Goal: Information Seeking & Learning: Learn about a topic

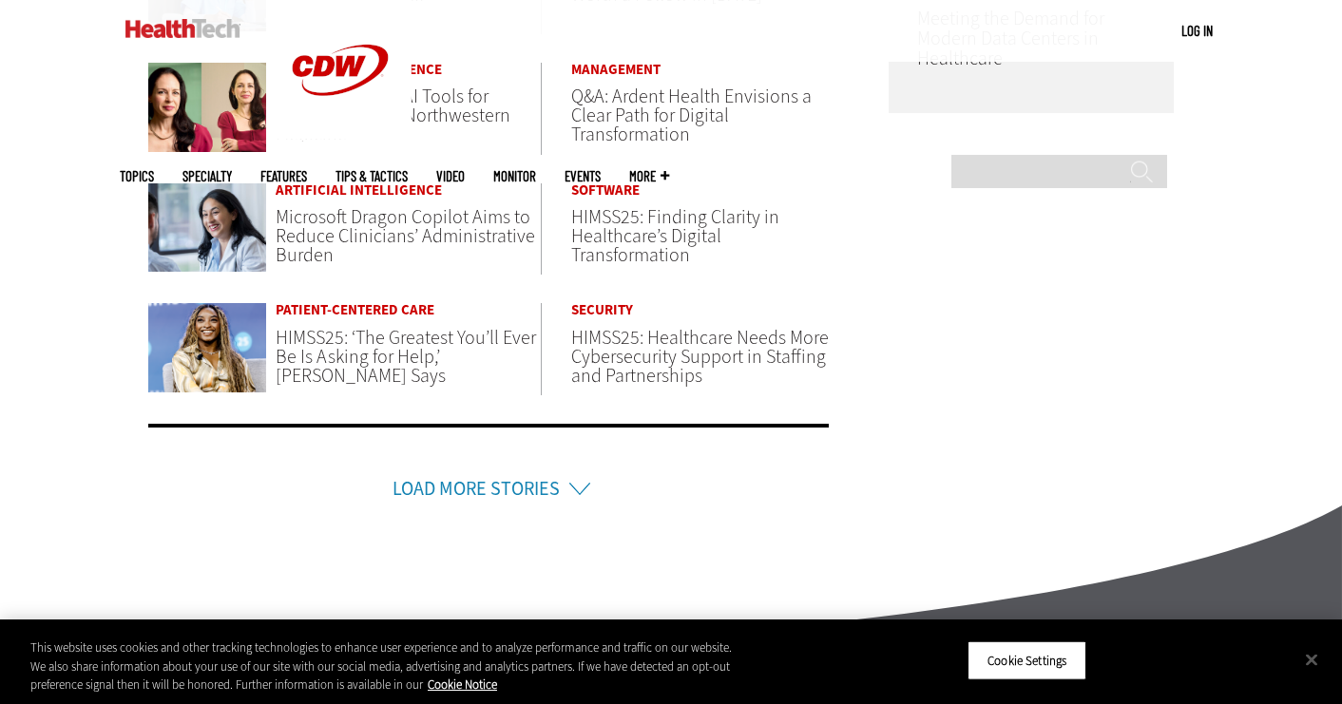
scroll to position [1258, 0]
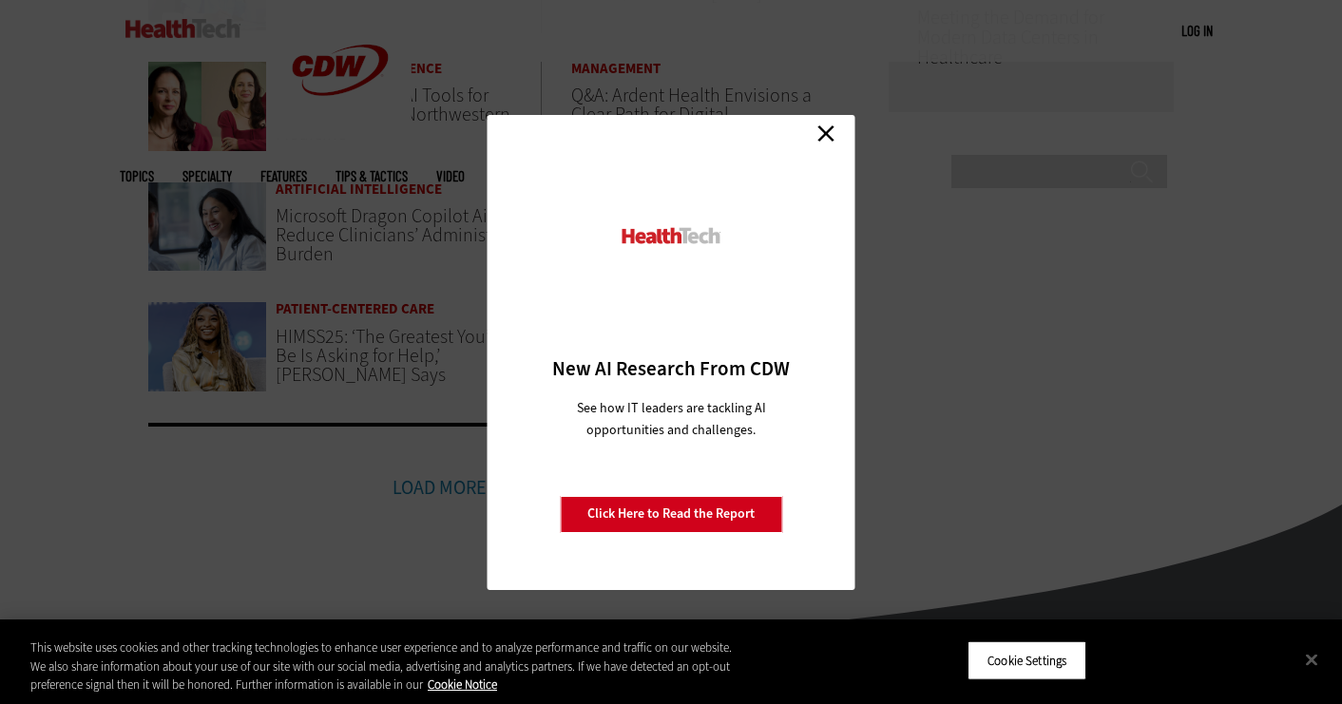
click at [822, 134] on link "Close" at bounding box center [825, 134] width 29 height 29
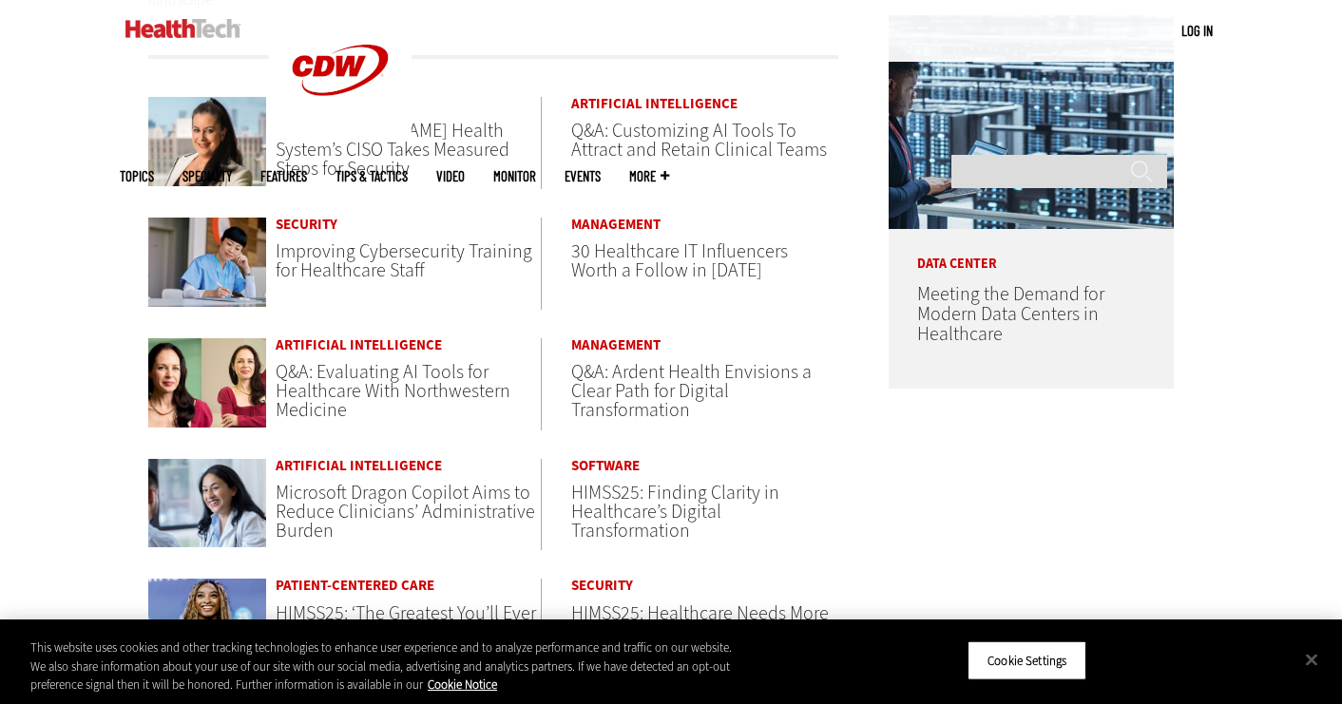
scroll to position [933, 0]
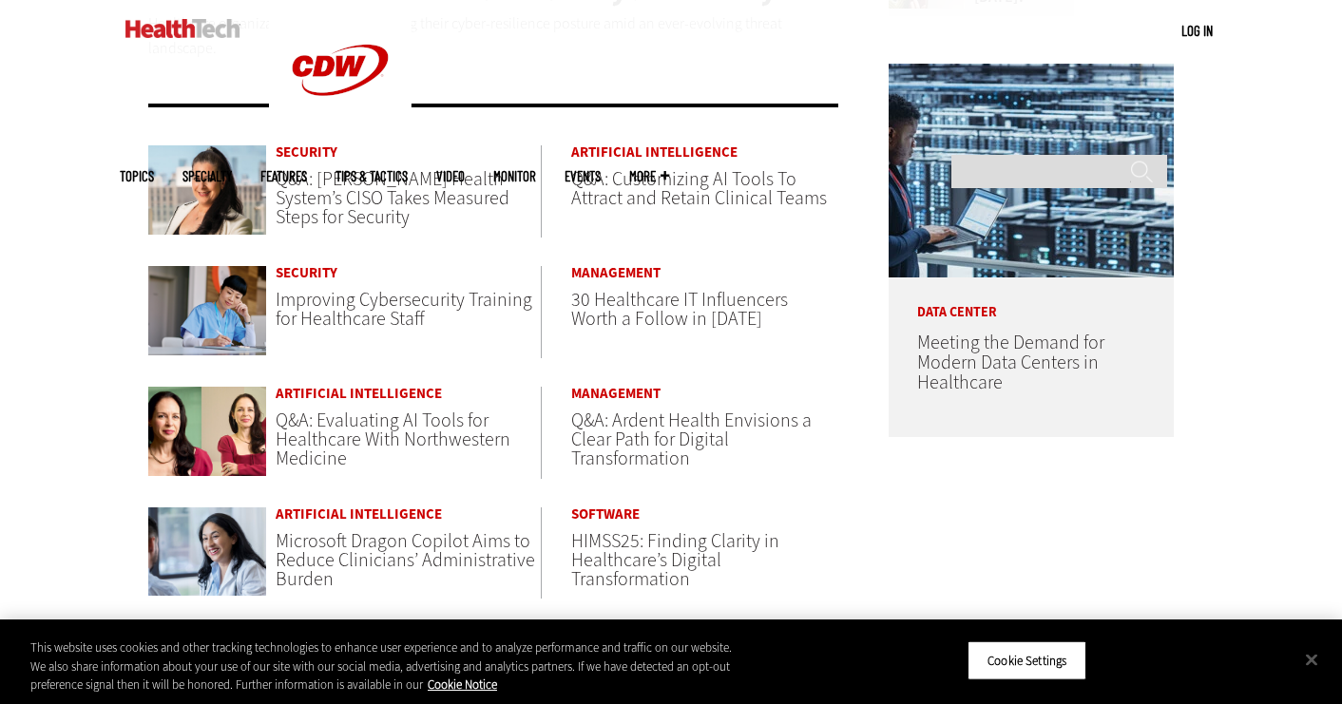
click at [414, 193] on span "Q&A: [PERSON_NAME] Health System’s CISO Takes Measured Steps for Security" at bounding box center [393, 198] width 234 height 64
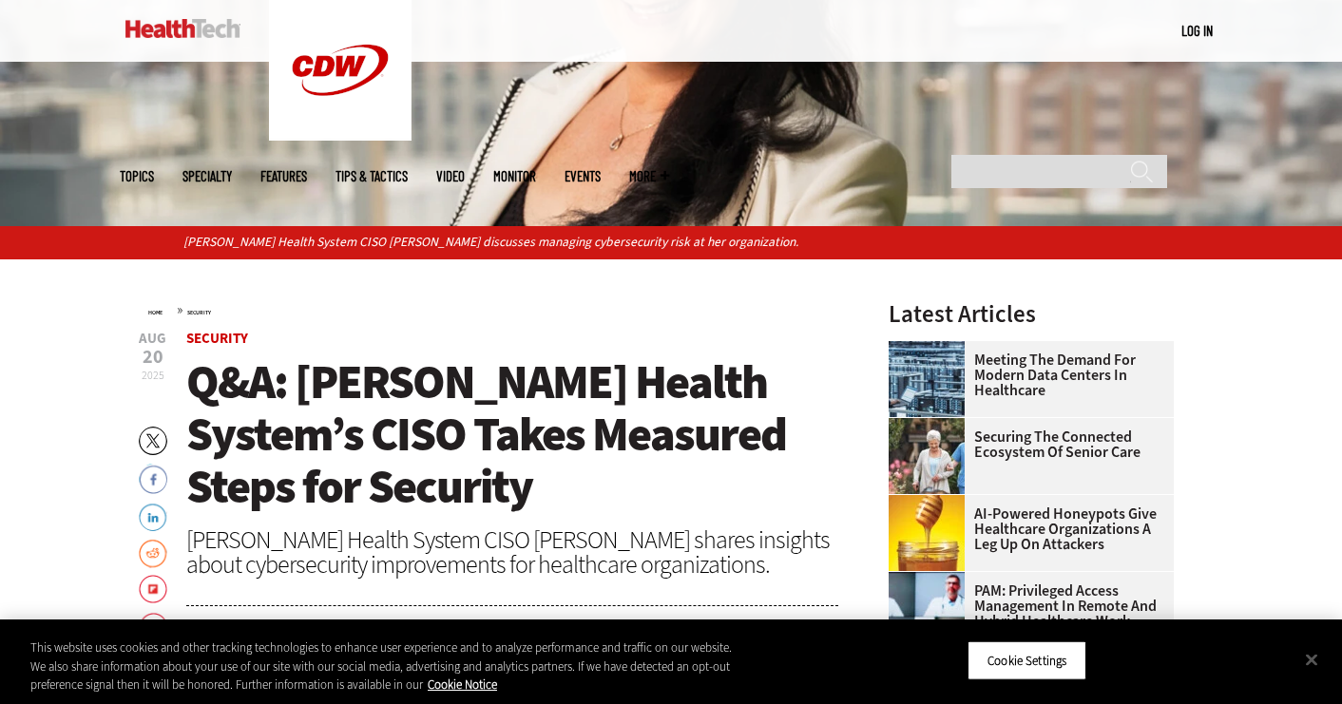
scroll to position [428, 0]
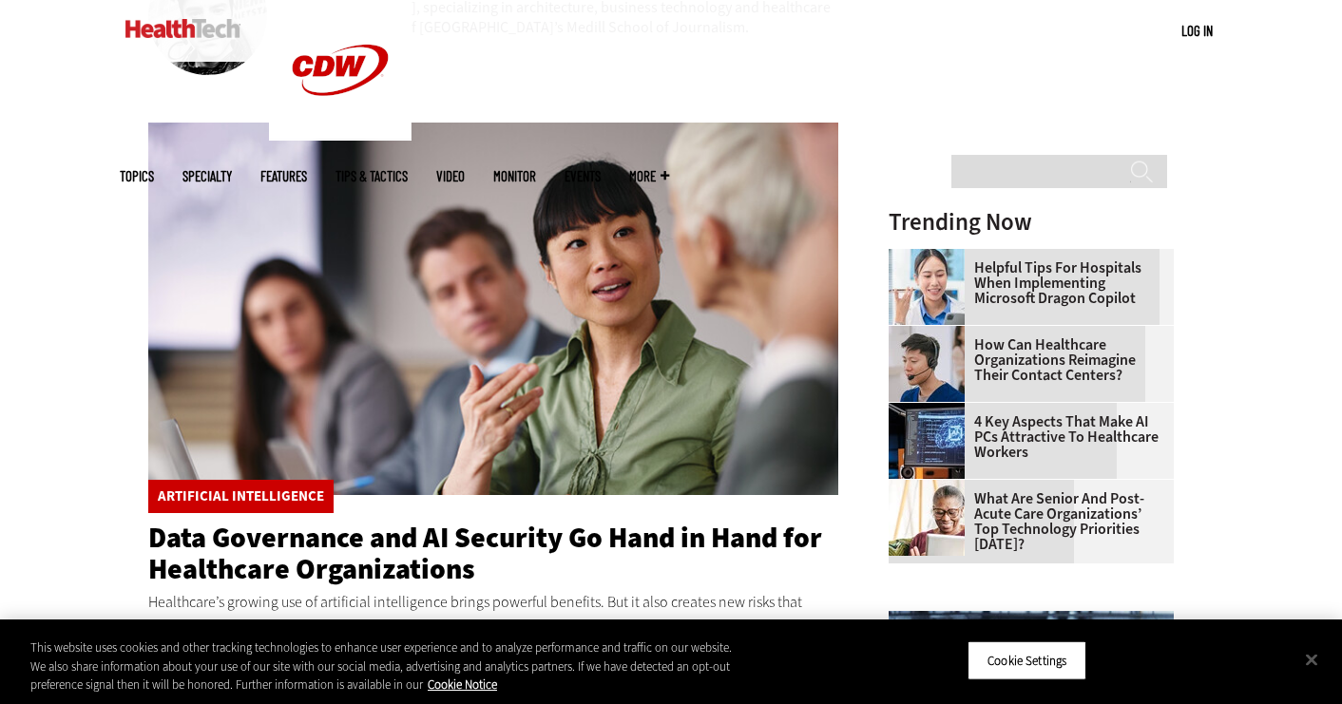
scroll to position [595, 0]
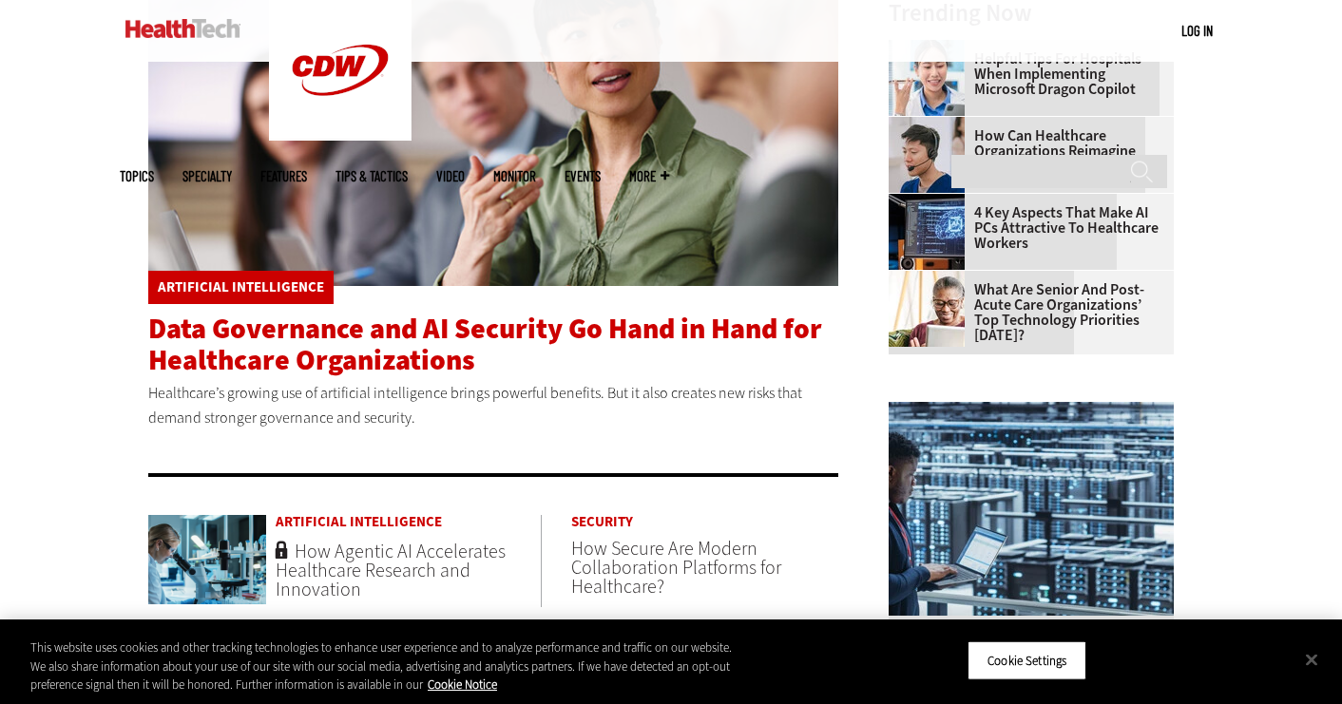
click at [251, 341] on span "Data Governance and AI Security Go Hand in Hand for Healthcare Organizations" at bounding box center [485, 344] width 674 height 69
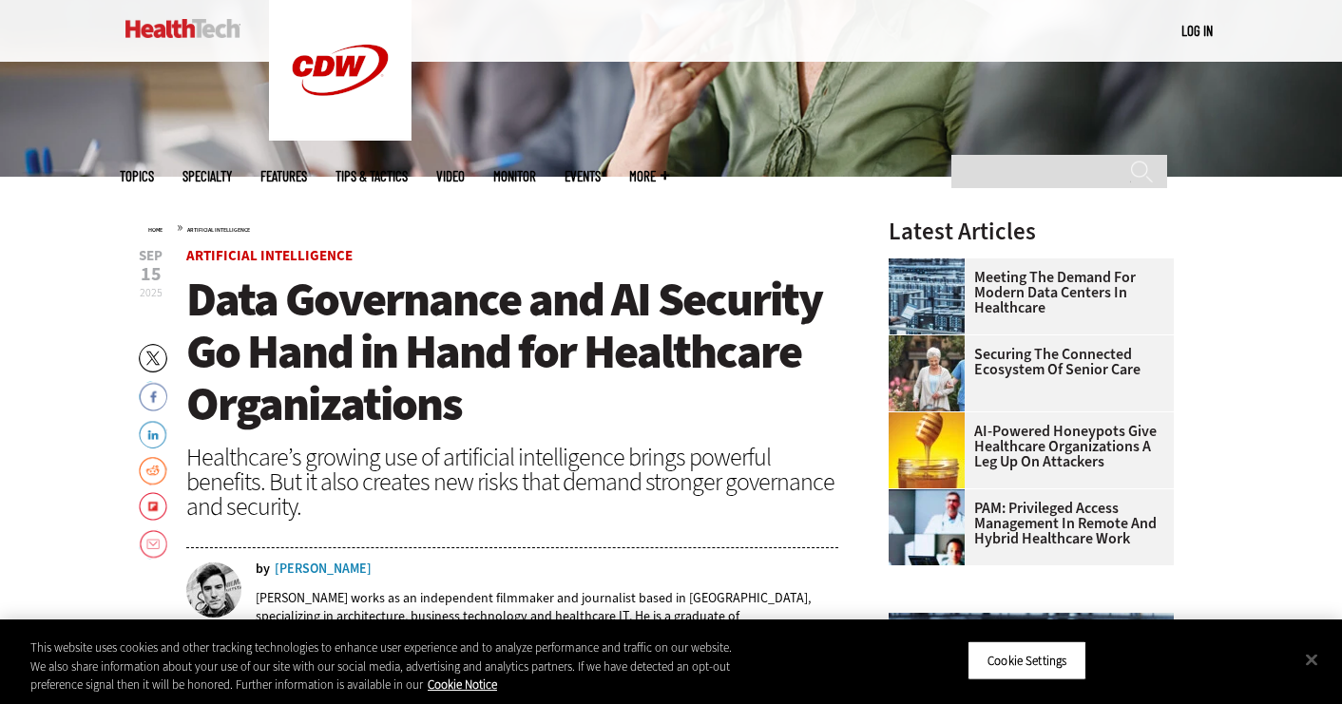
scroll to position [481, 0]
